Goal: Transaction & Acquisition: Purchase product/service

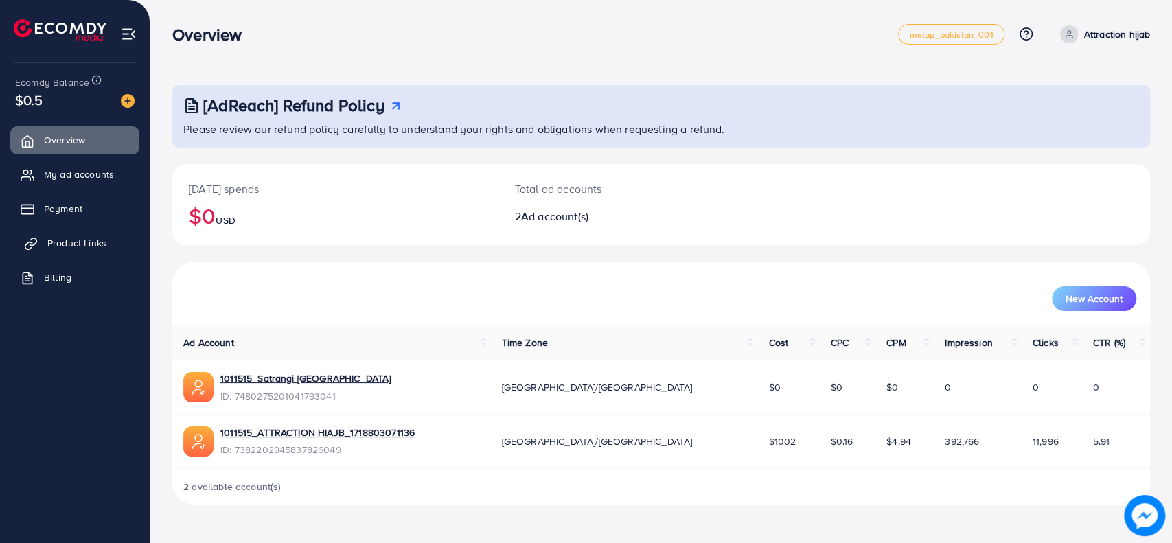
click at [62, 251] on link "Product Links" at bounding box center [74, 242] width 129 height 27
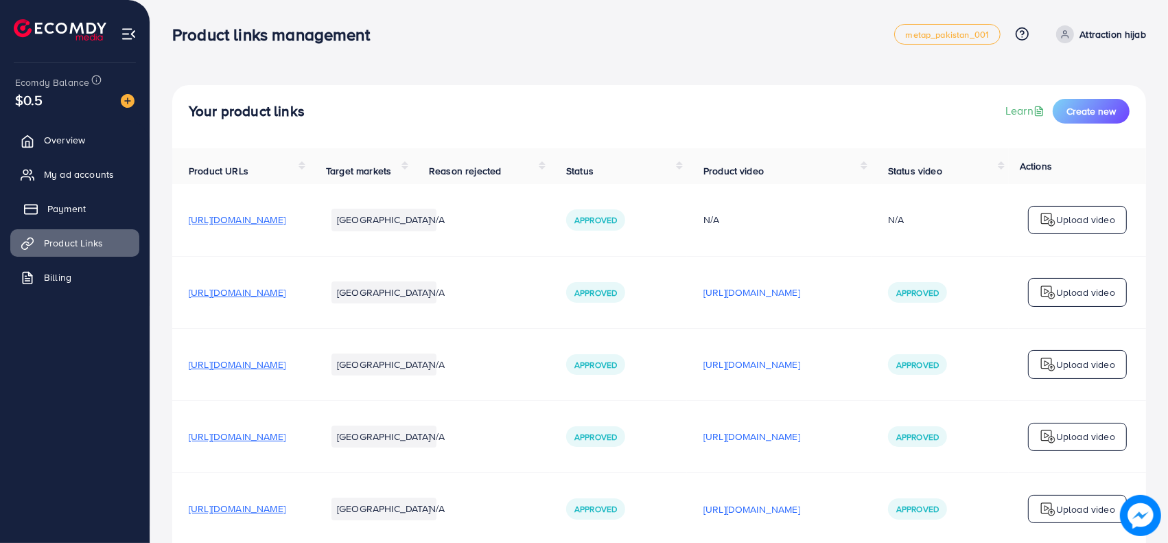
click at [91, 207] on link "Payment" at bounding box center [74, 208] width 129 height 27
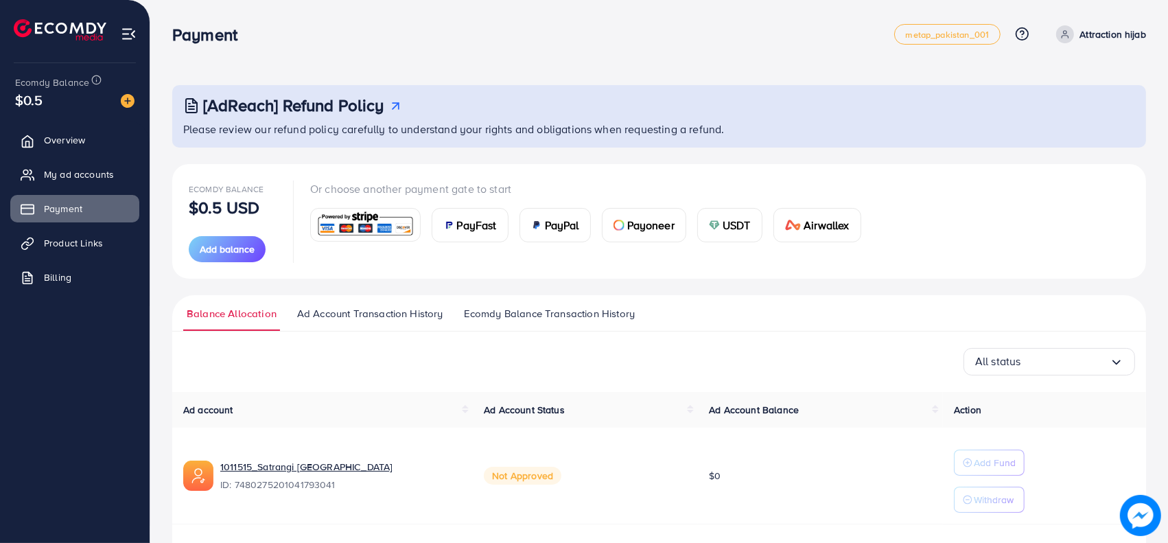
click at [356, 220] on img at bounding box center [365, 225] width 101 height 30
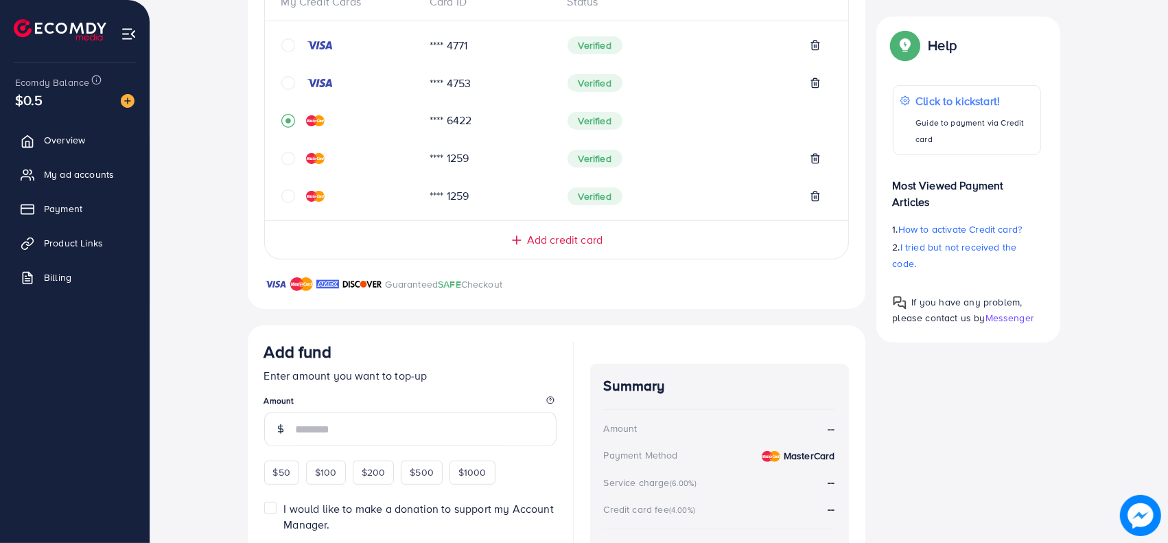
scroll to position [308, 0]
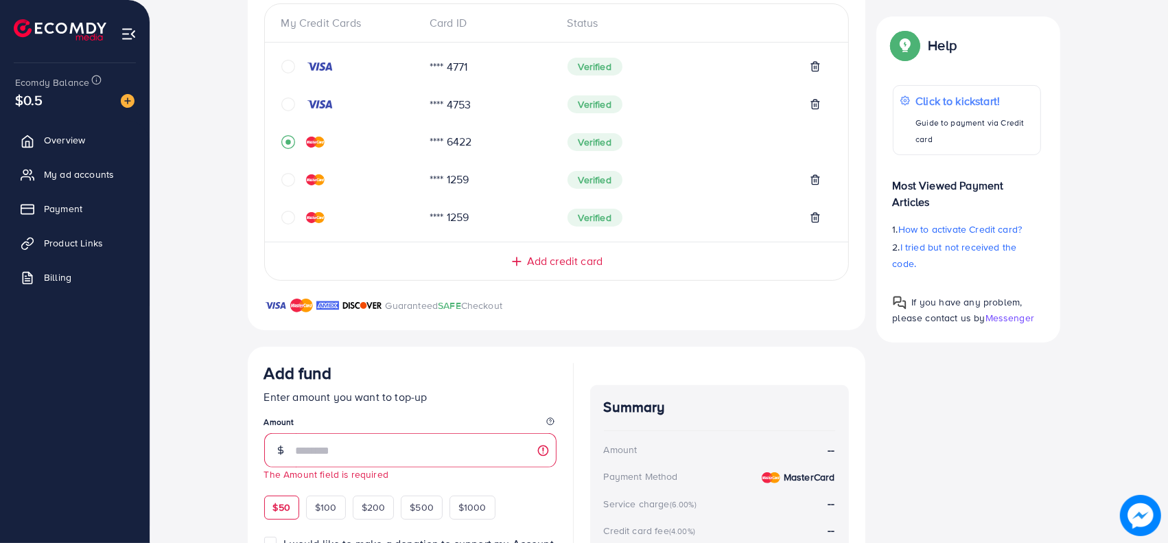
click at [281, 492] on div "$50 $100 $200 $500 $1000" at bounding box center [404, 505] width 281 height 27
click at [285, 496] on div "$50" at bounding box center [281, 507] width 35 height 23
type input "**"
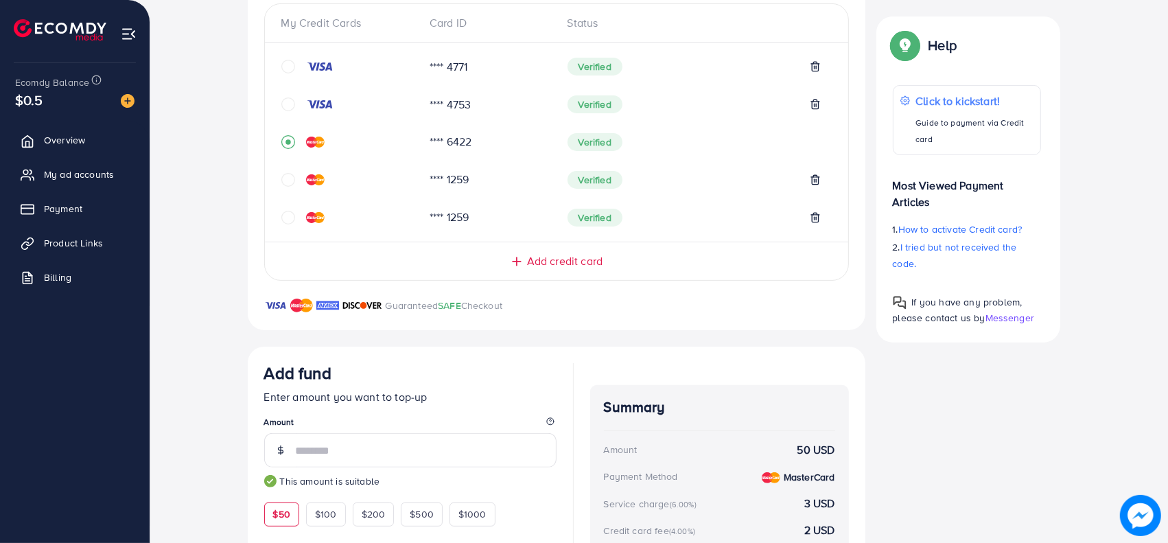
click at [531, 259] on span "Add credit card" at bounding box center [565, 261] width 76 height 16
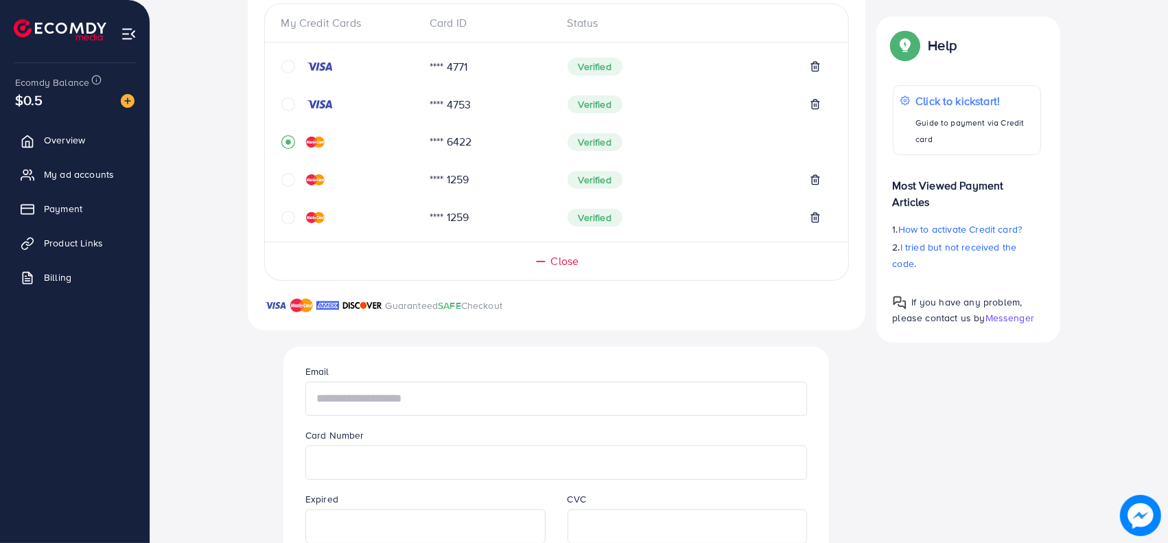
click at [476, 402] on input "text" at bounding box center [556, 399] width 502 height 34
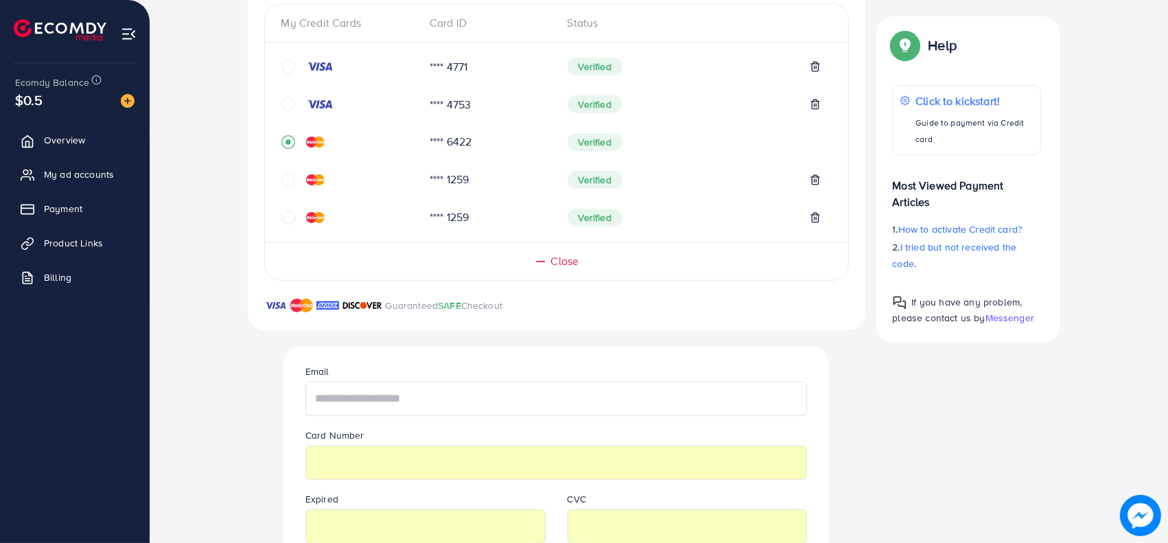
scroll to position [785, 0]
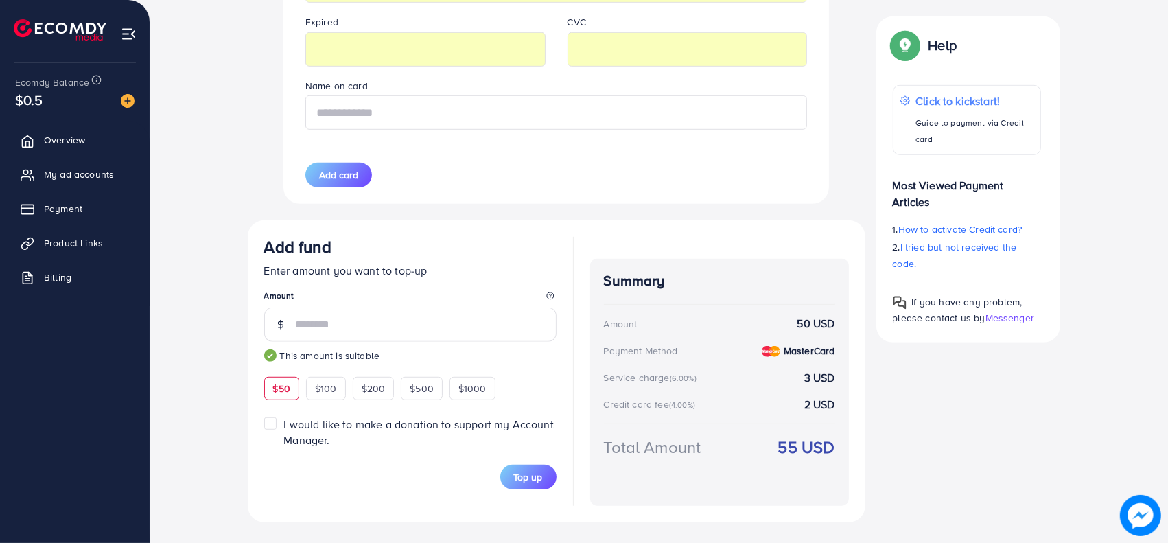
click at [375, 117] on input "text" at bounding box center [556, 112] width 502 height 34
type input "**********"
click at [351, 181] on button "Add card" at bounding box center [338, 175] width 67 height 25
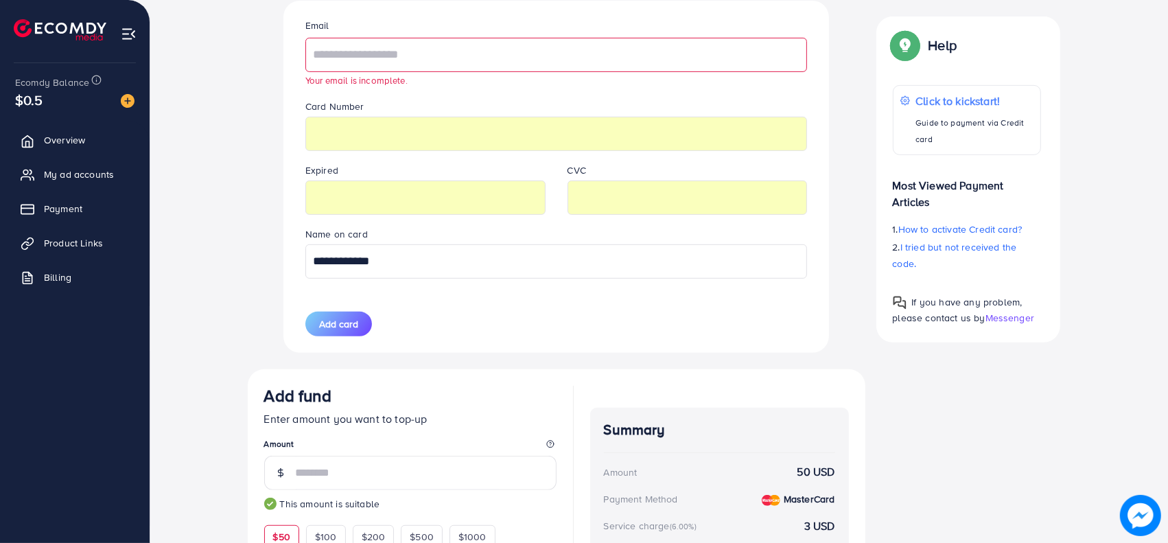
scroll to position [647, 0]
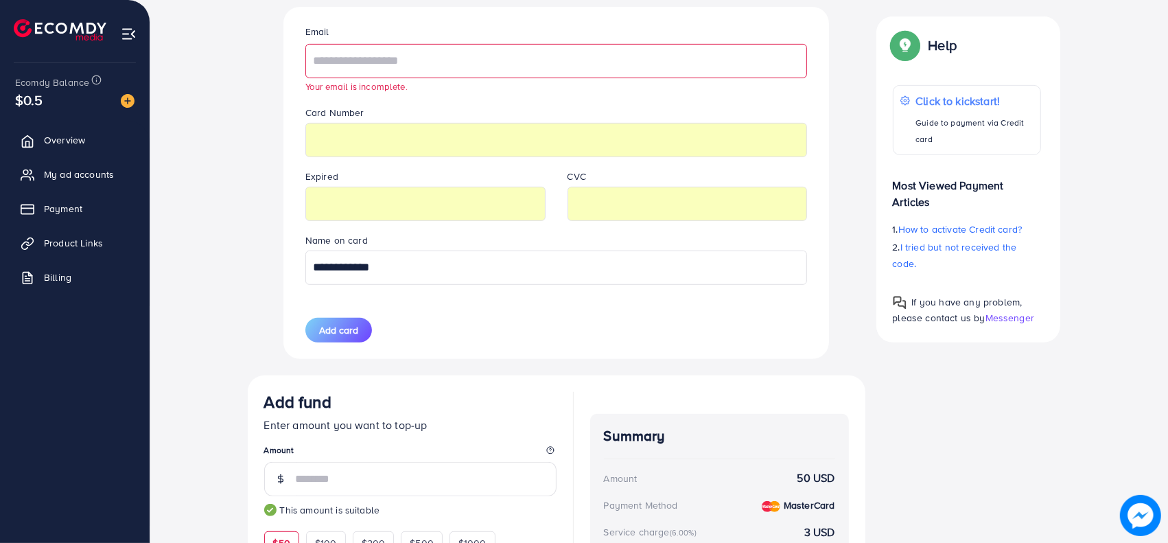
click at [448, 80] on div "Your email is incomplete." at bounding box center [556, 86] width 502 height 13
click at [442, 63] on input "text" at bounding box center [556, 61] width 502 height 34
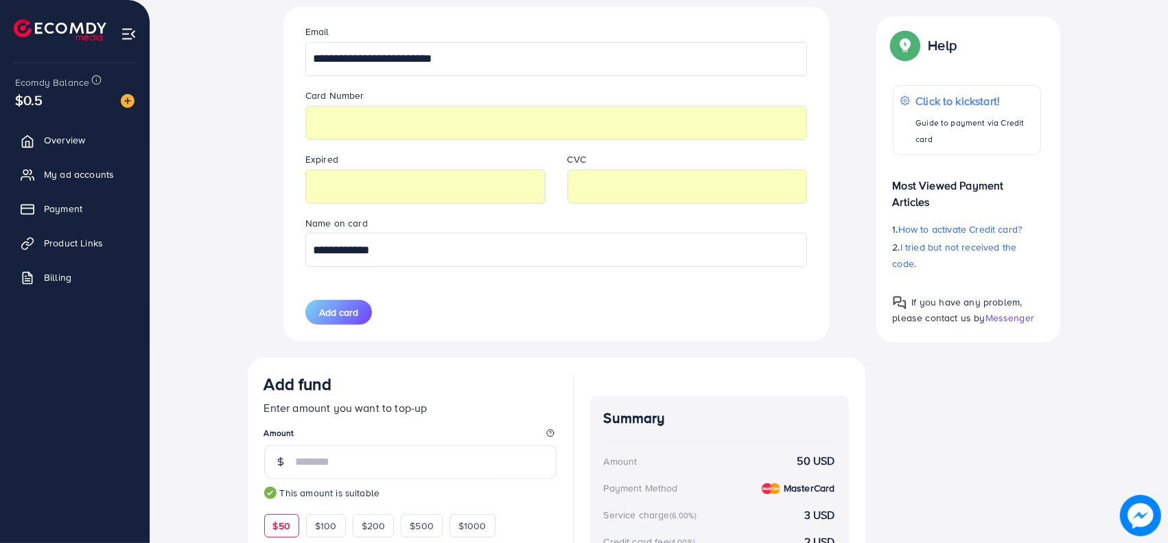
type input "**********"
click at [218, 124] on div "**********" at bounding box center [659, 137] width 974 height 1046
click at [322, 330] on div "**********" at bounding box center [557, 174] width 524 height 334
click at [333, 314] on span "Add card" at bounding box center [338, 312] width 39 height 14
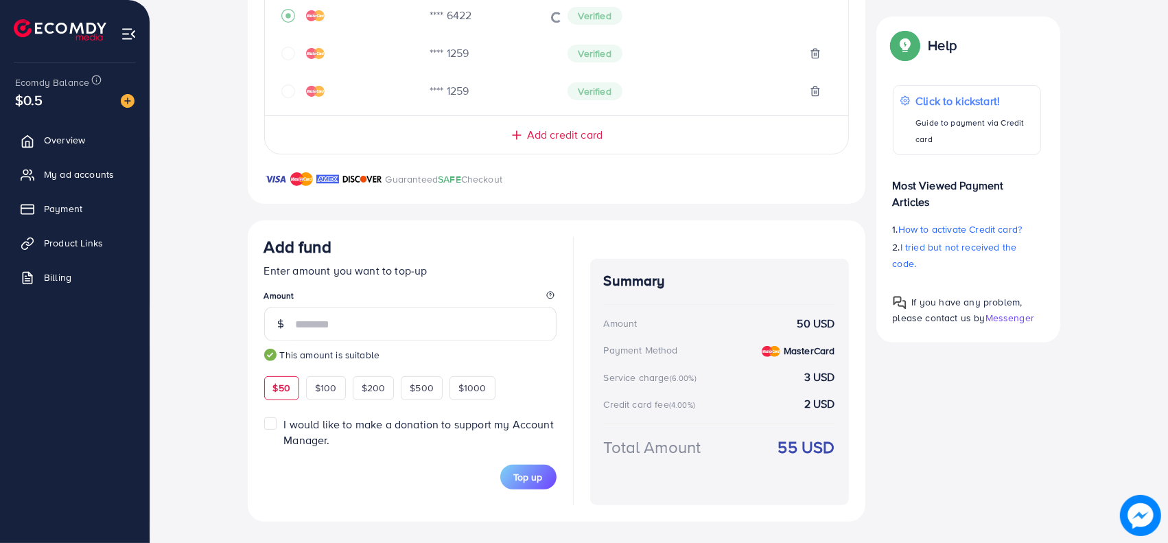
scroll to position [174, 0]
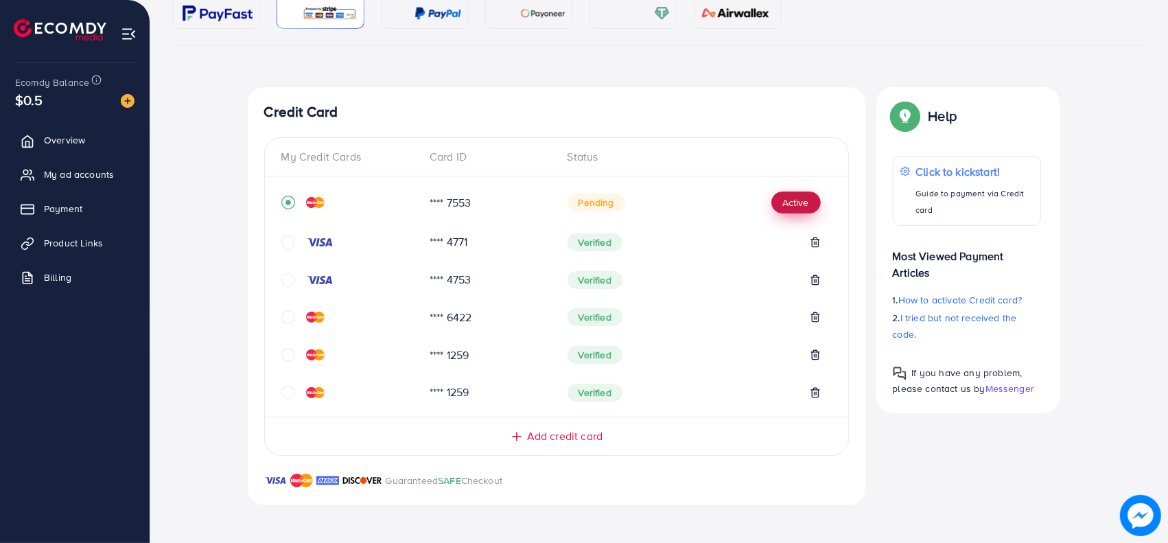
click at [794, 209] on button "Active" at bounding box center [796, 203] width 49 height 22
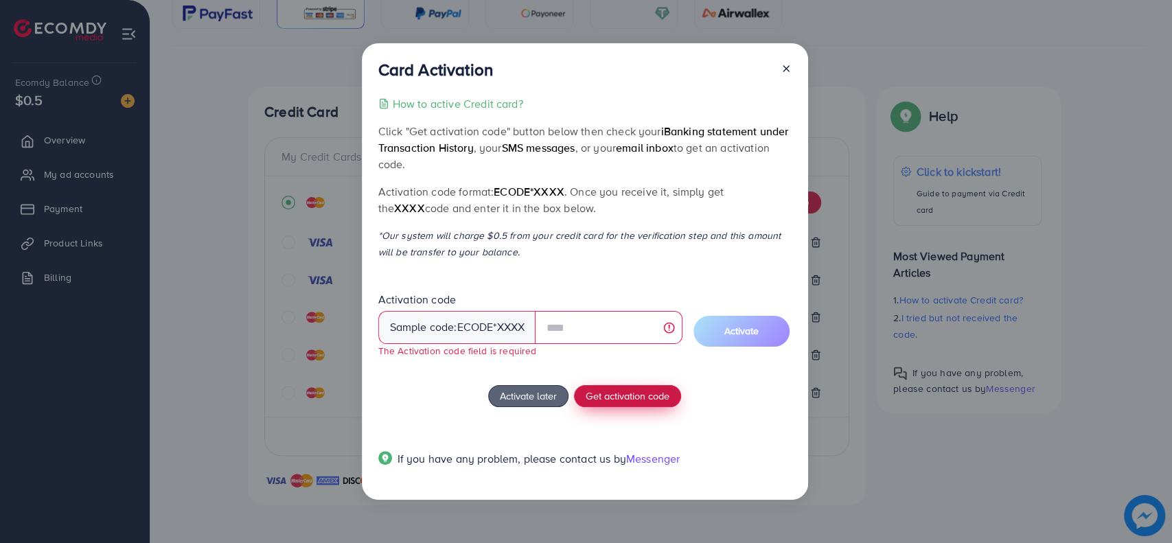
click at [614, 385] on button "Get activation code" at bounding box center [627, 396] width 107 height 22
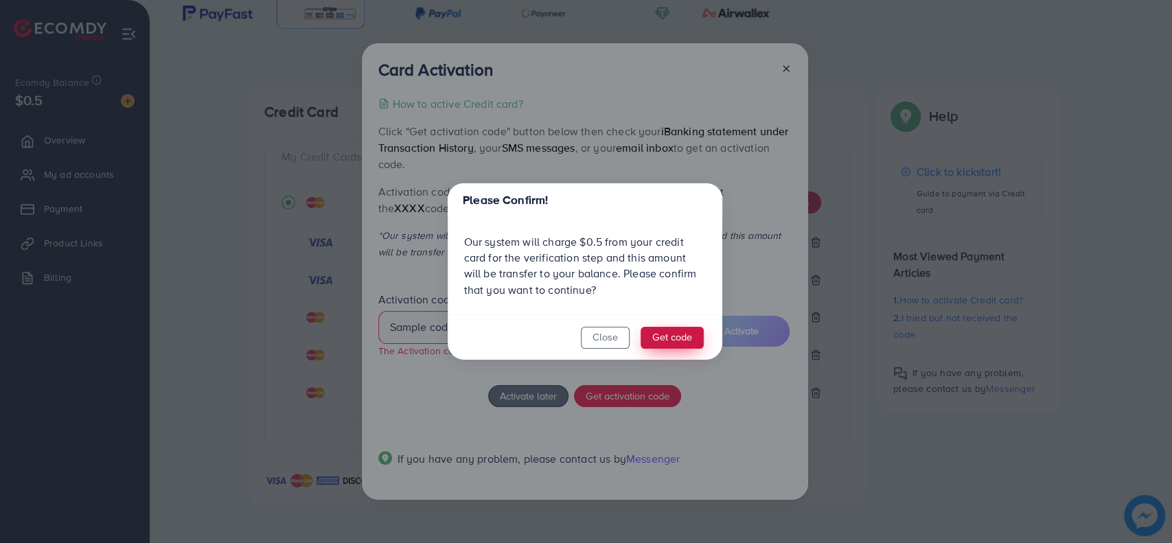
click at [676, 336] on button "Get code" at bounding box center [672, 338] width 63 height 22
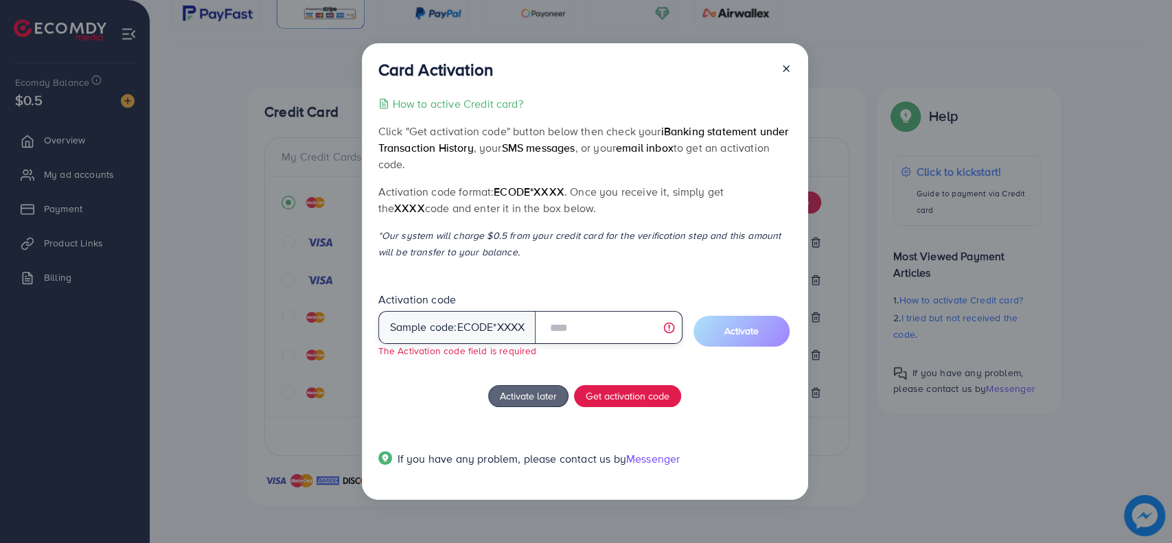
click at [586, 327] on input "text" at bounding box center [609, 327] width 148 height 33
click at [787, 74] on div at bounding box center [781, 72] width 22 height 25
click at [787, 73] on icon at bounding box center [786, 68] width 11 height 11
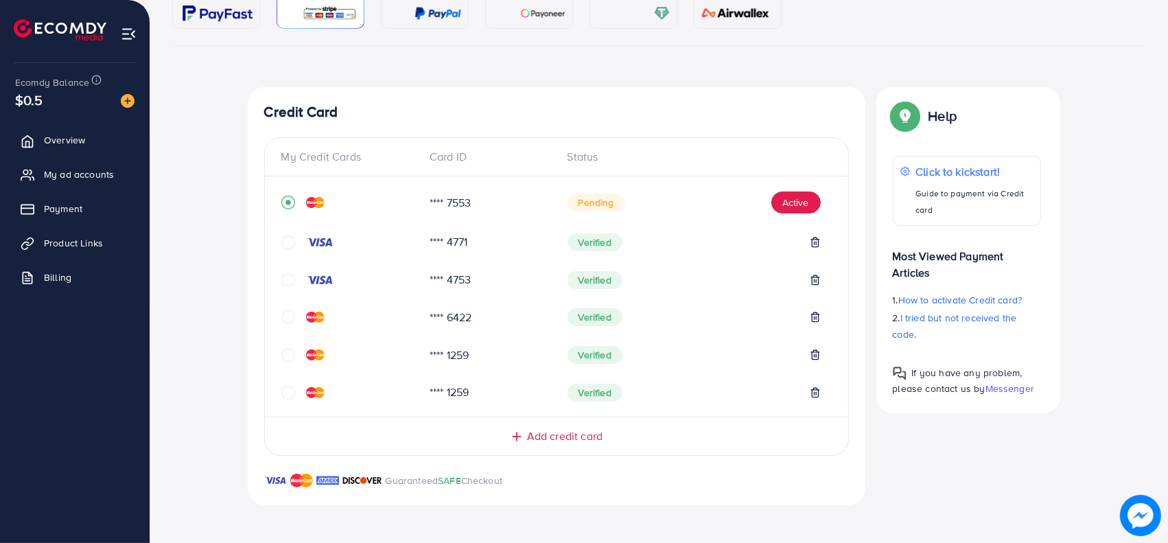
click at [455, 10] on img at bounding box center [438, 13] width 47 height 16
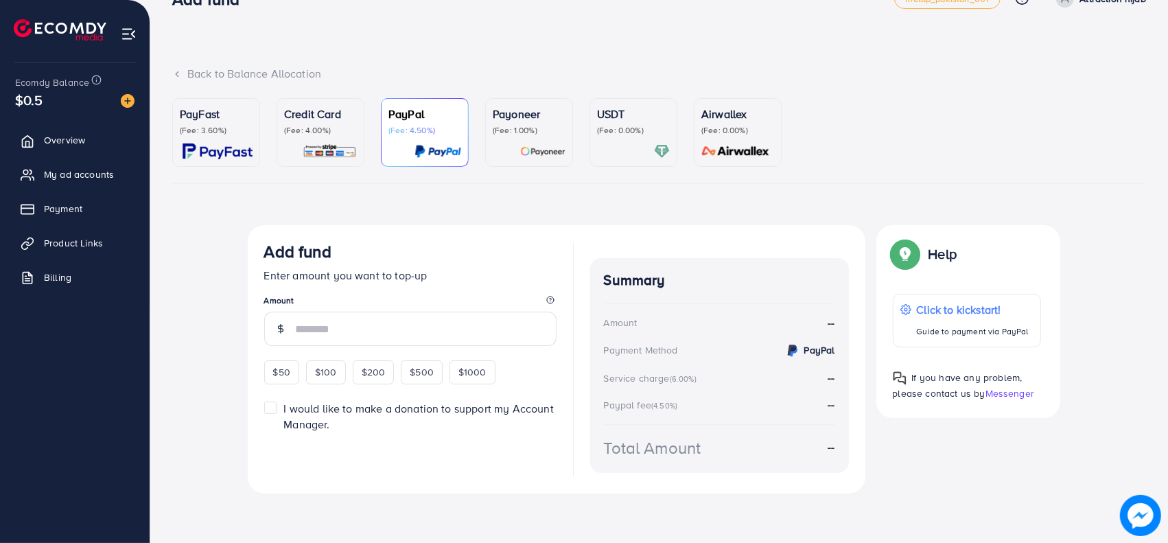
scroll to position [35, 0]
drag, startPoint x: 280, startPoint y: 371, endPoint x: 236, endPoint y: 346, distance: 50.4
click at [246, 351] on div "Top-up fail! Your transaction cannot be completed with error: Summary Amount At…" at bounding box center [659, 374] width 974 height 296
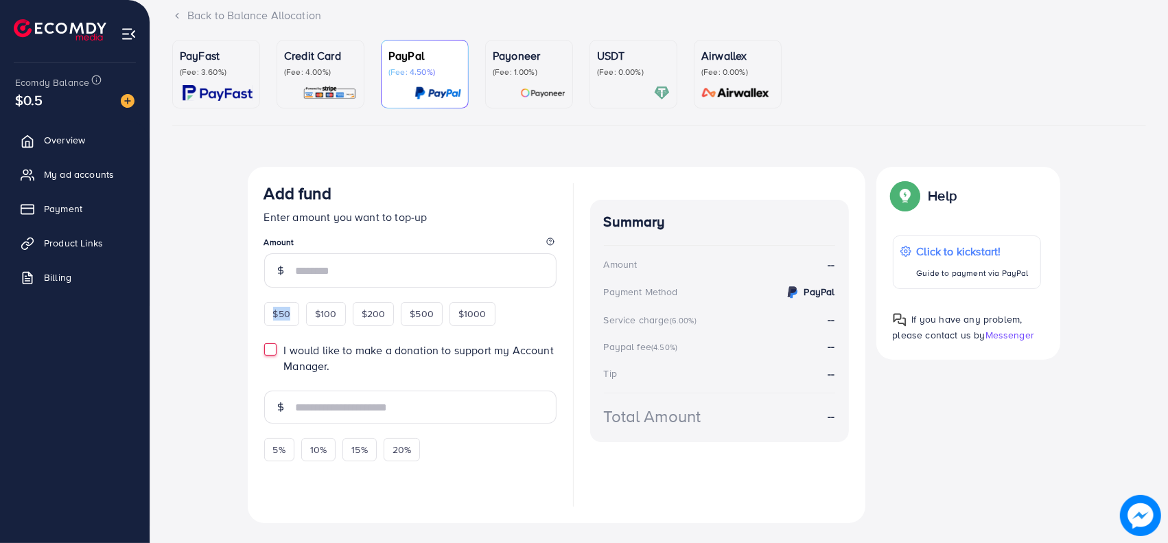
scroll to position [122, 0]
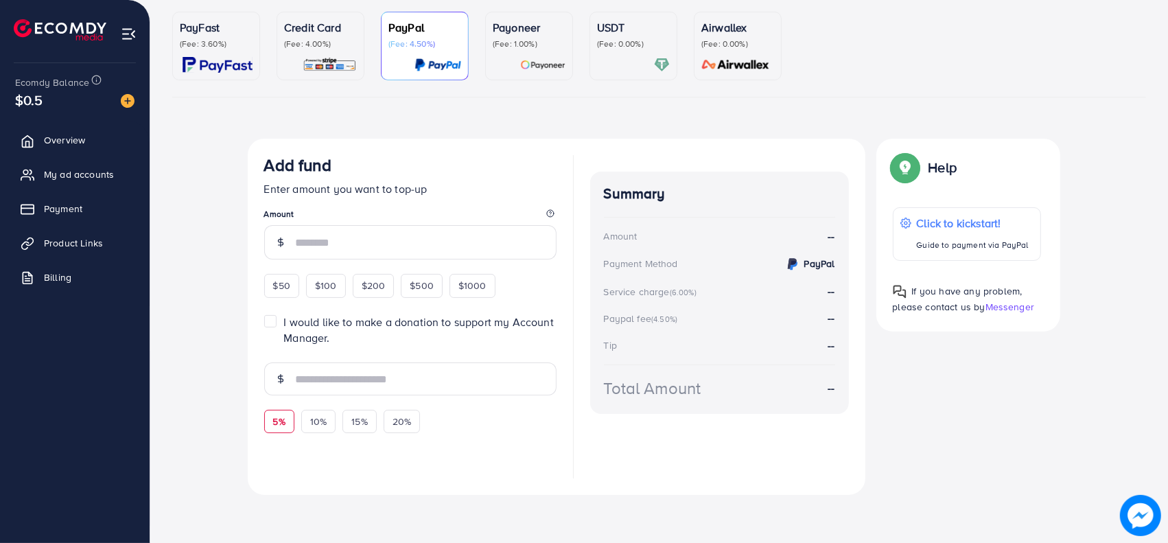
click at [281, 415] on span "5%" at bounding box center [279, 422] width 12 height 14
type input "*"
click at [275, 281] on span "$50" at bounding box center [281, 286] width 17 height 14
type input "**"
type input "***"
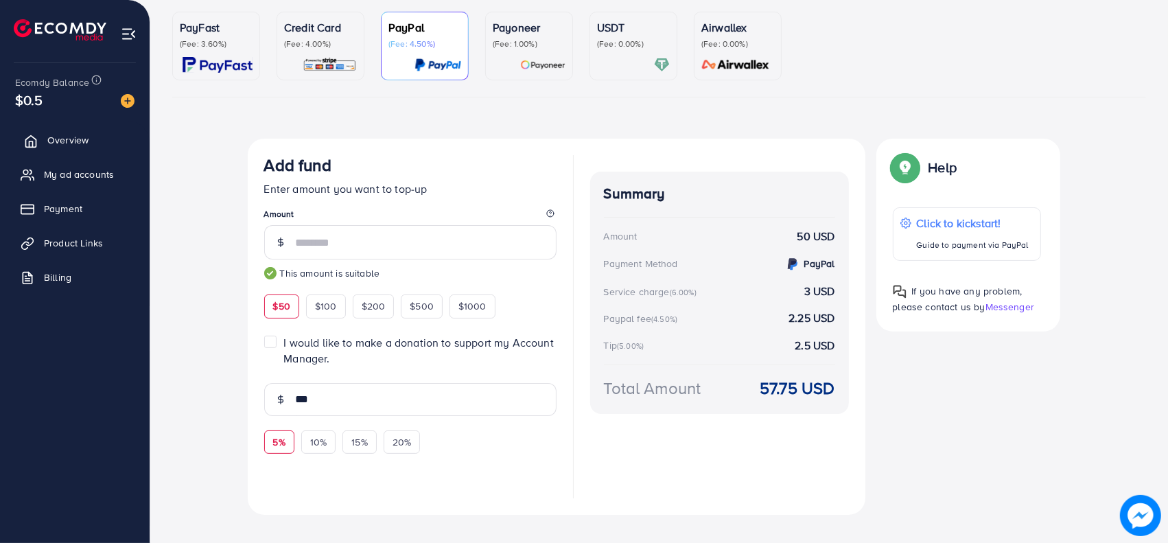
click at [113, 142] on link "Overview" at bounding box center [74, 139] width 129 height 27
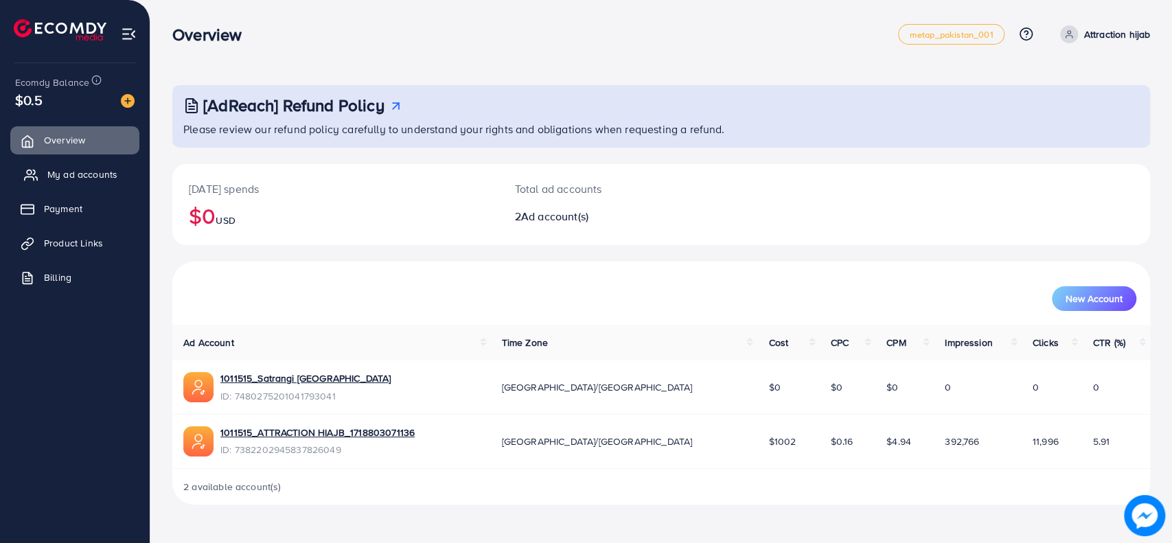
click at [84, 189] on ul "Overview My ad accounts Payment Product Links Billing" at bounding box center [75, 213] width 150 height 185
click at [81, 184] on link "My ad accounts" at bounding box center [74, 174] width 129 height 27
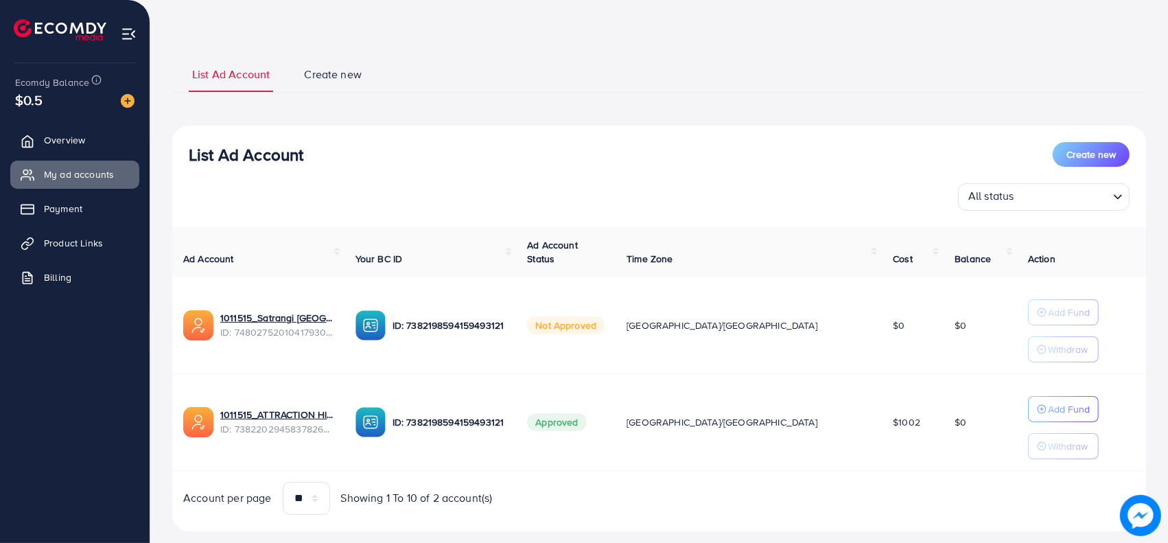
scroll to position [71, 0]
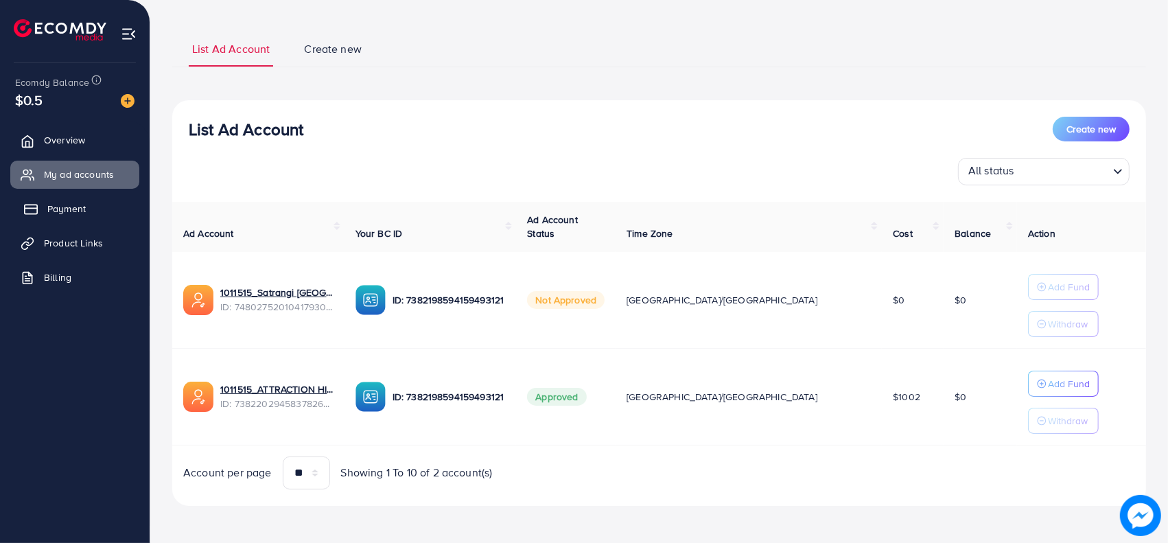
click at [54, 202] on span "Payment" at bounding box center [66, 209] width 38 height 14
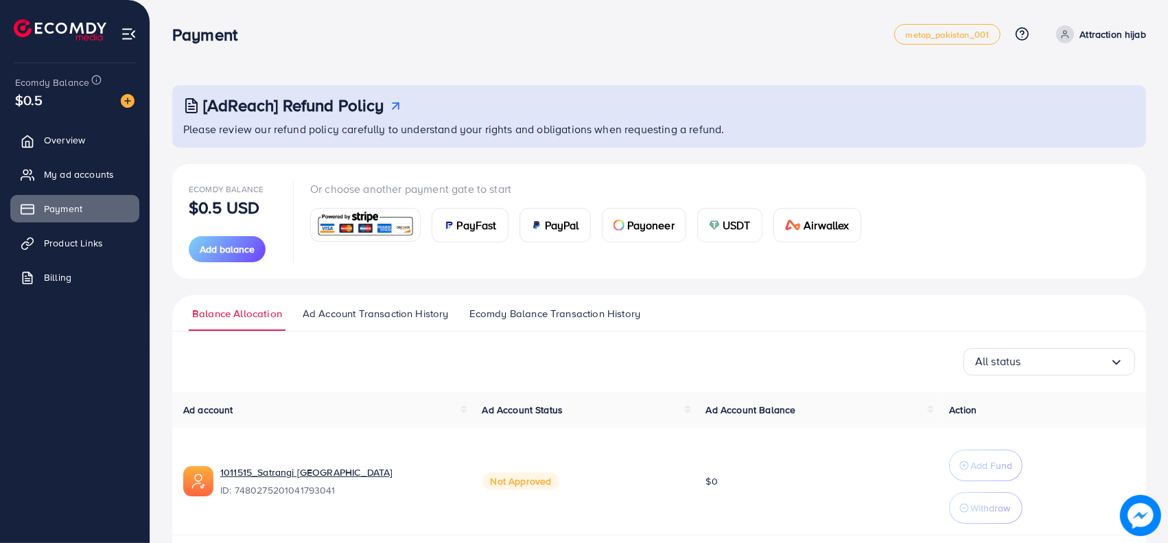
scroll to position [157, 0]
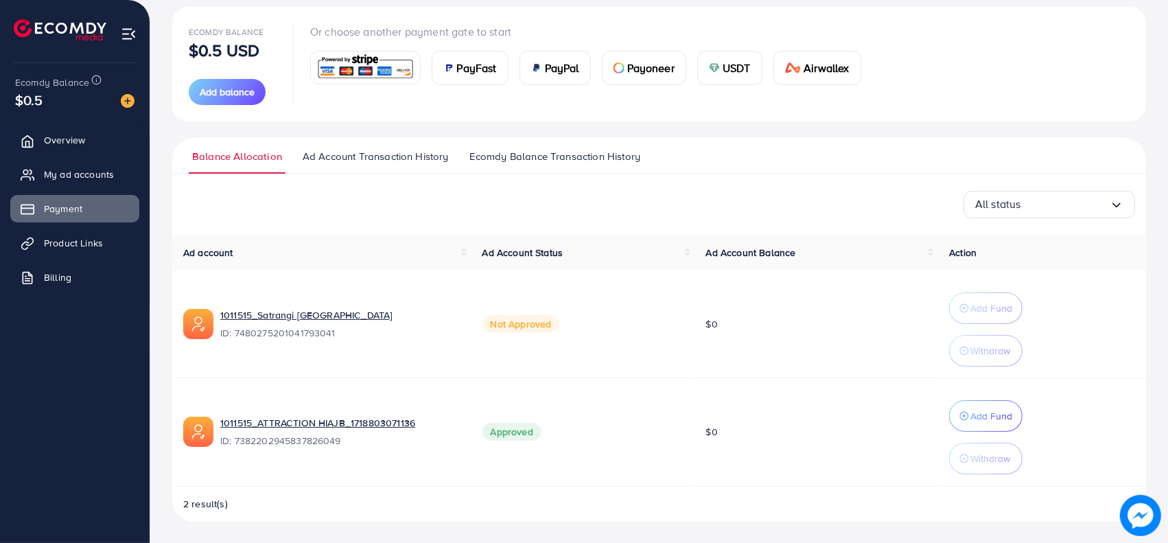
drag, startPoint x: 47, startPoint y: 104, endPoint x: 47, endPoint y: 111, distance: 6.9
click at [47, 111] on div "Ecomdy Balance $0.5" at bounding box center [75, 92] width 128 height 58
click at [61, 139] on span "Overview" at bounding box center [67, 140] width 41 height 14
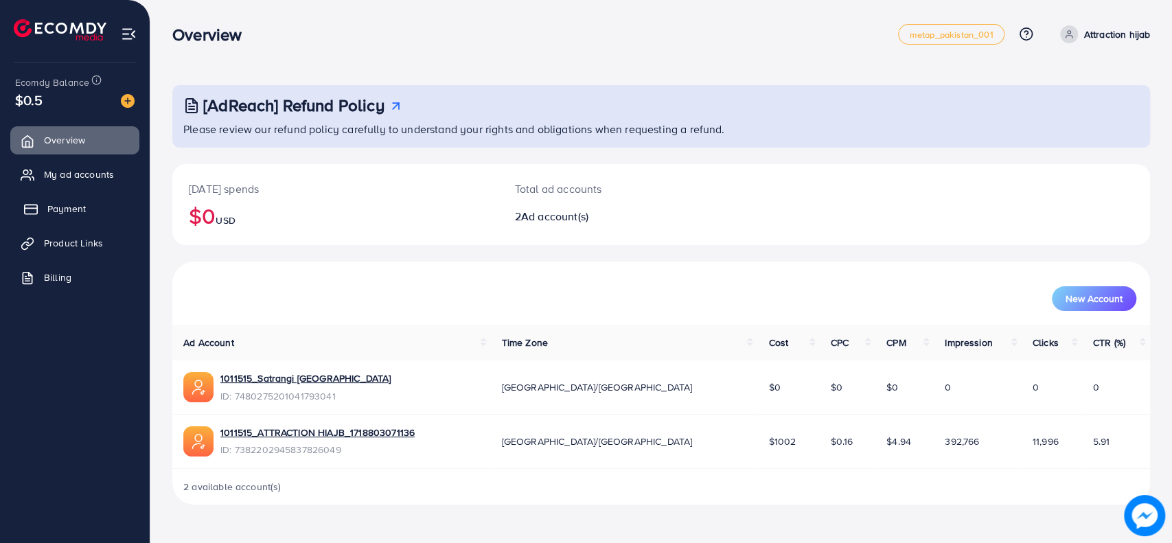
click at [99, 196] on link "Payment" at bounding box center [74, 208] width 129 height 27
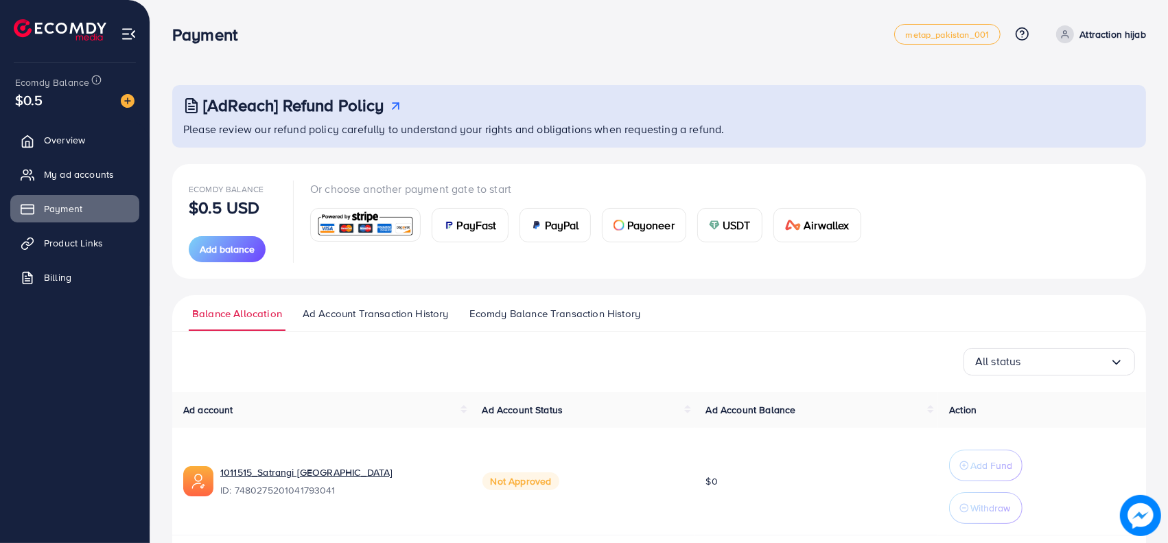
click at [494, 230] on span "PayFast" at bounding box center [477, 225] width 40 height 16
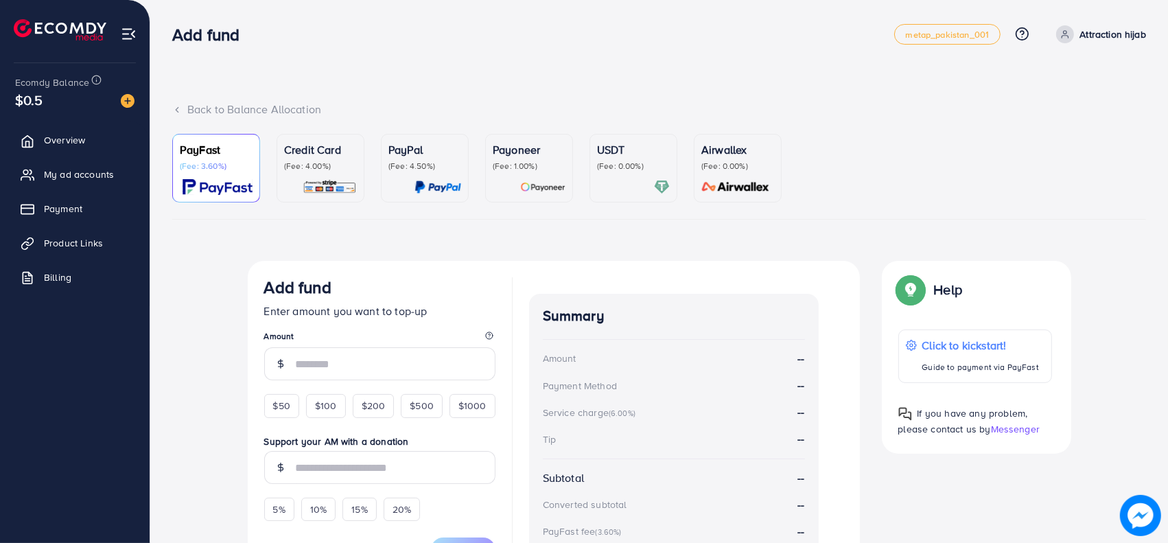
click at [351, 180] on img at bounding box center [330, 187] width 54 height 16
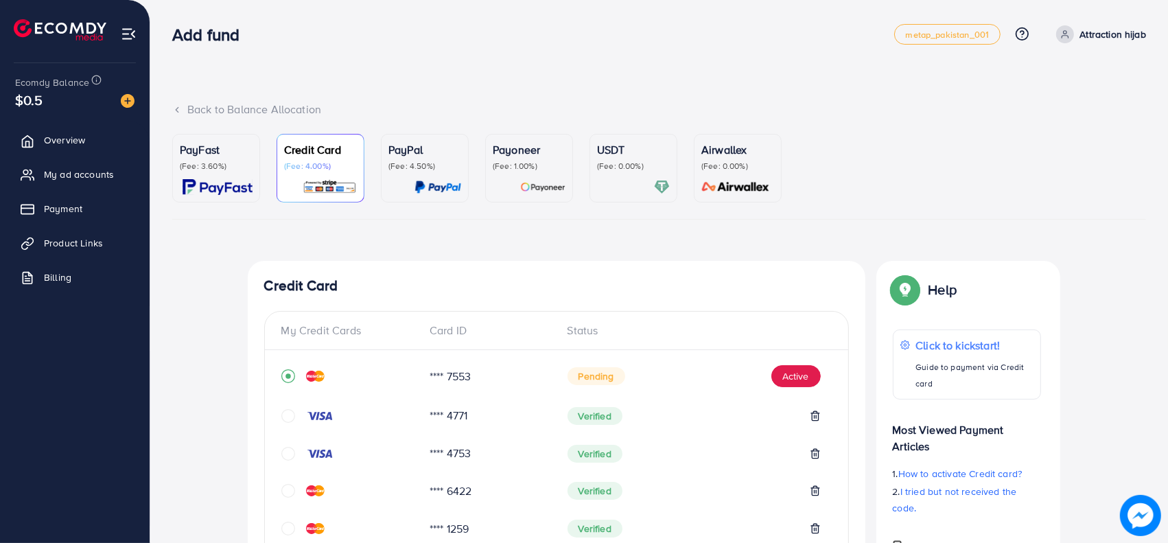
click at [391, 174] on div "PayPal (Fee: 4.50%)" at bounding box center [425, 168] width 73 height 54
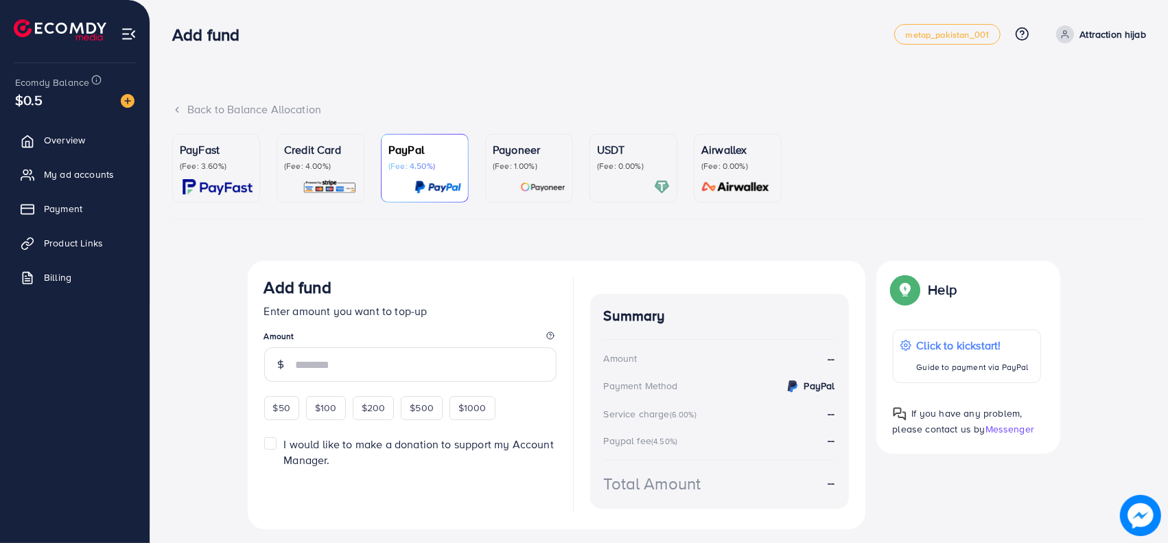
click at [354, 161] on p "(Fee: 4.00%)" at bounding box center [320, 166] width 73 height 11
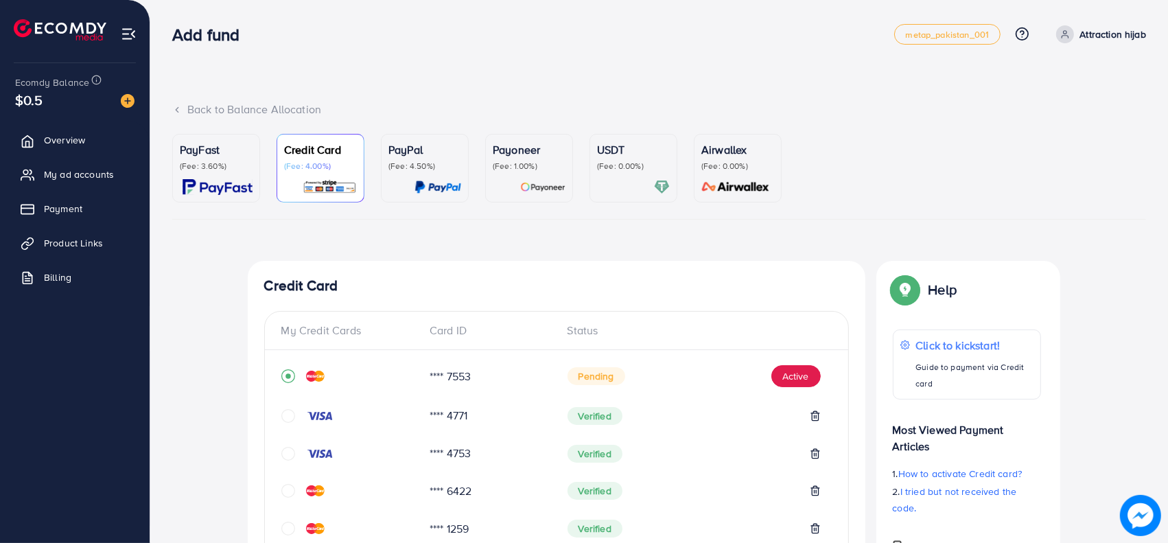
scroll to position [174, 0]
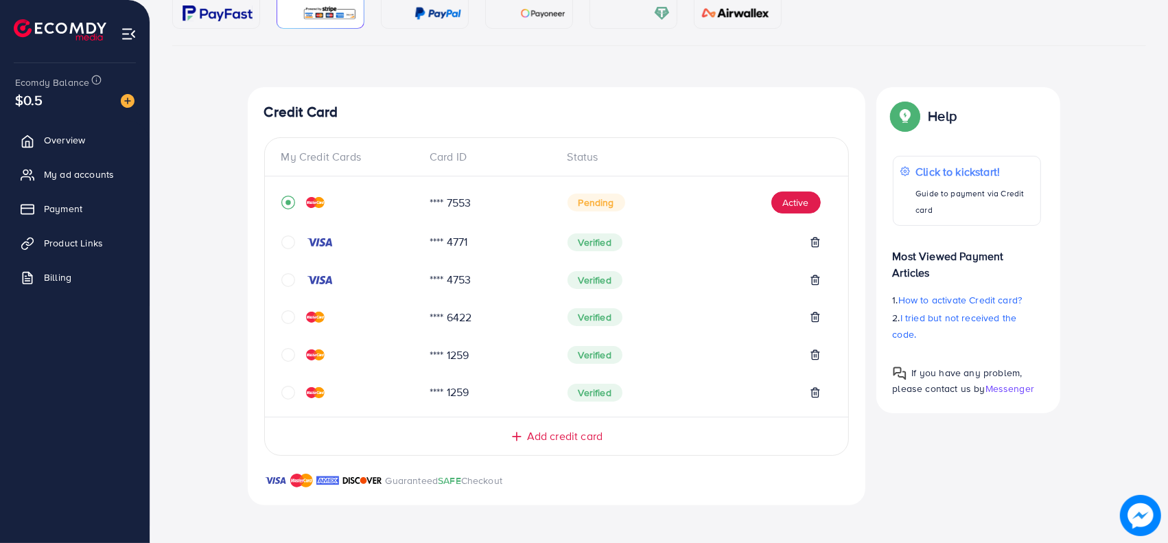
click at [292, 206] on icon "record circle" at bounding box center [288, 203] width 14 height 14
click at [286, 389] on icon "circle" at bounding box center [288, 393] width 14 height 14
click at [295, 390] on div at bounding box center [557, 296] width 584 height 218
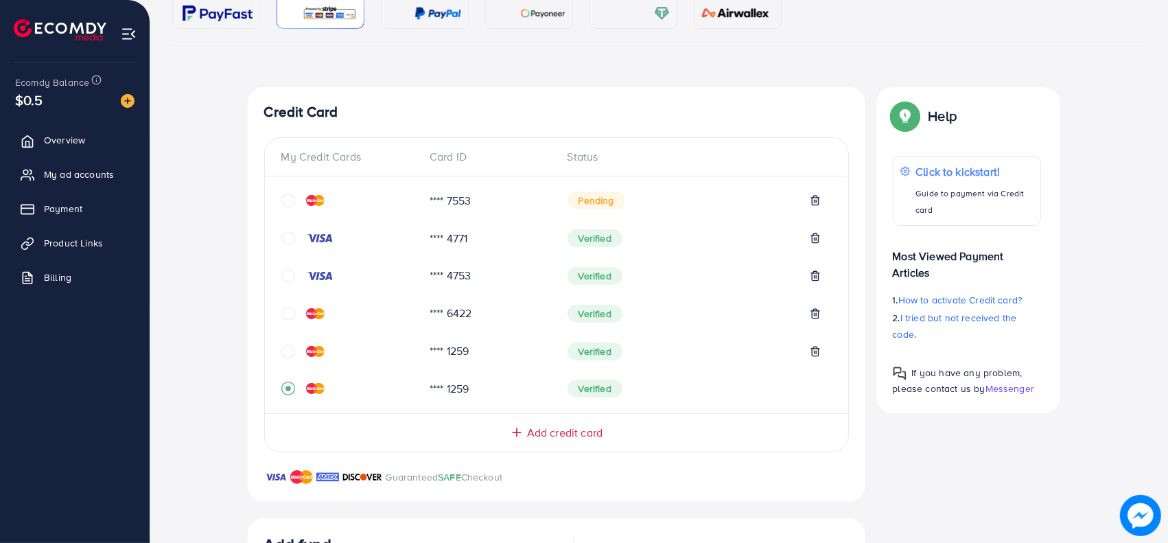
scroll to position [472, 0]
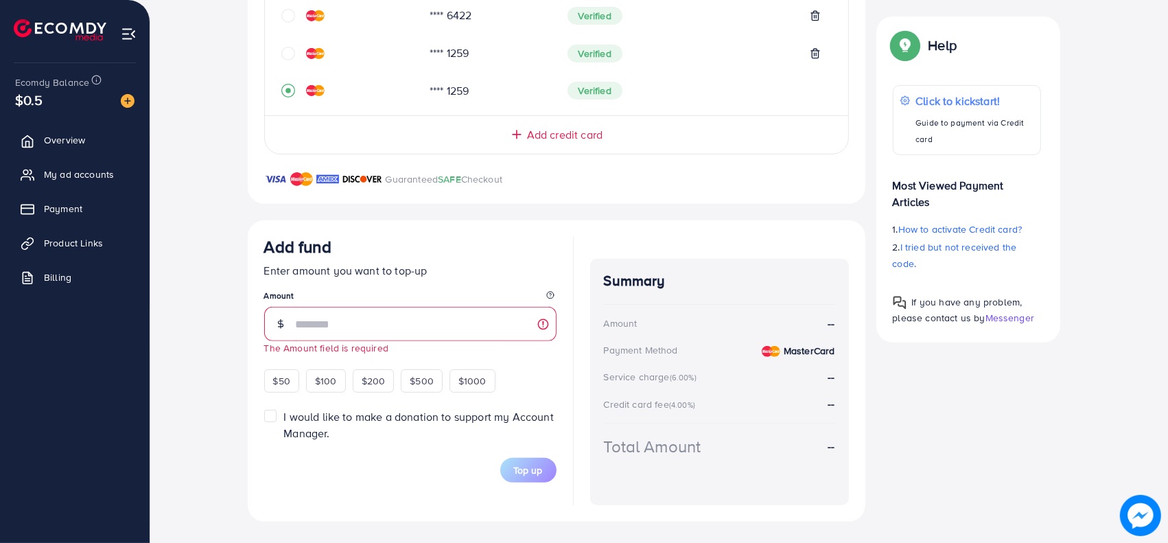
click at [288, 391] on form "Add fund Enter amount you want to top-up Amount The Amount field is required $5…" at bounding box center [410, 360] width 292 height 246
